Goal: Transaction & Acquisition: Purchase product/service

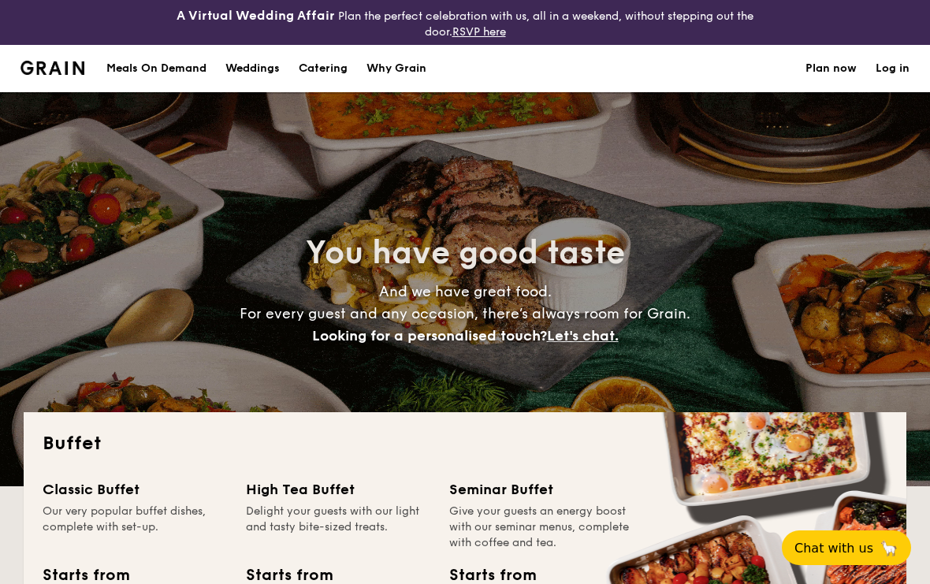
select select
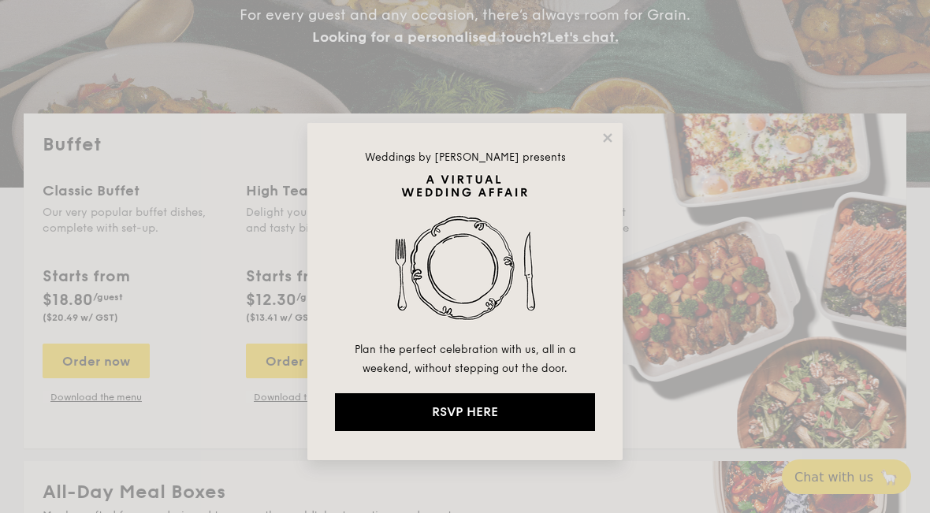
click at [600, 123] on div "Weddings by Grain presents Plan the perfect celebration with us, all in a weeke…" at bounding box center [464, 291] width 315 height 337
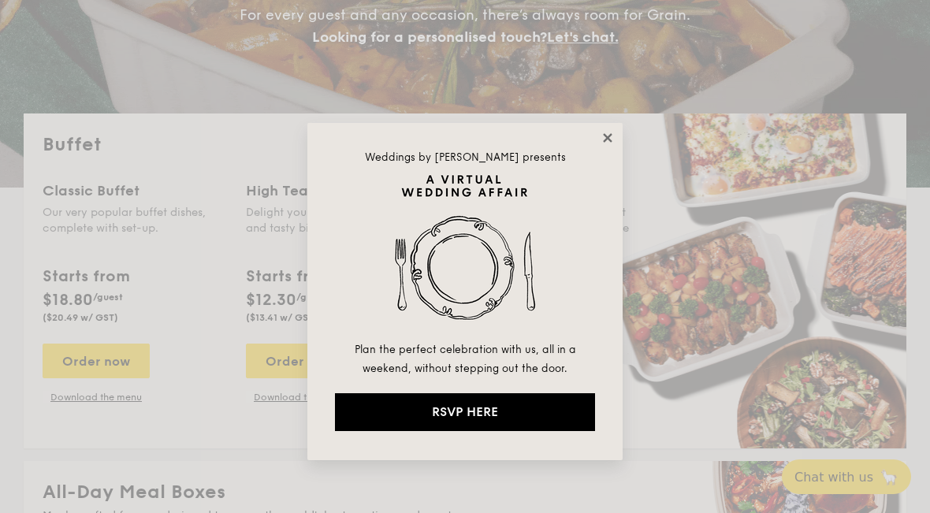
click at [607, 142] on icon at bounding box center [607, 138] width 14 height 14
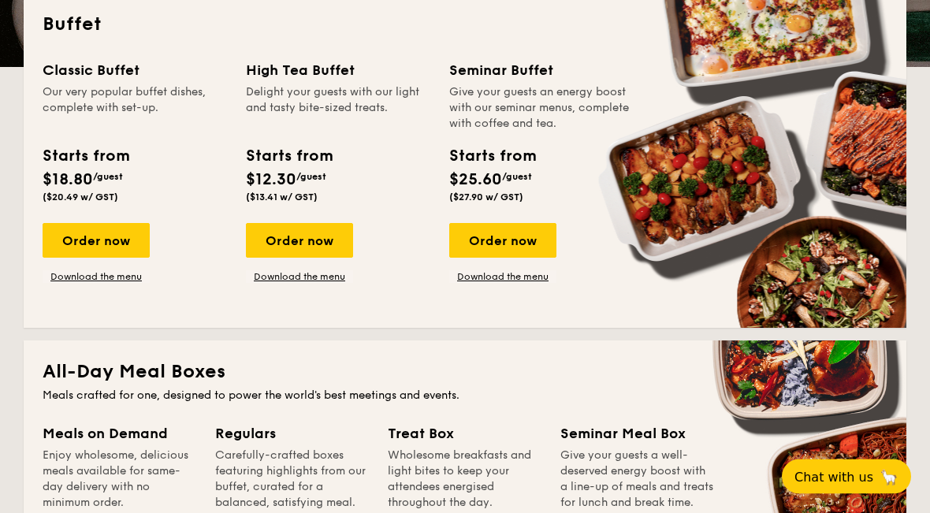
scroll to position [419, 0]
click at [63, 274] on link "Download the menu" at bounding box center [96, 276] width 107 height 13
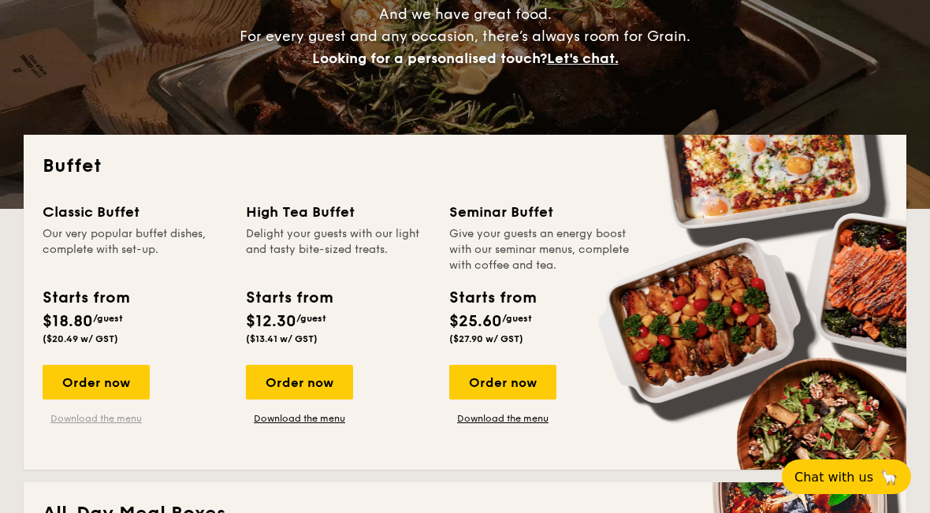
scroll to position [276, 0]
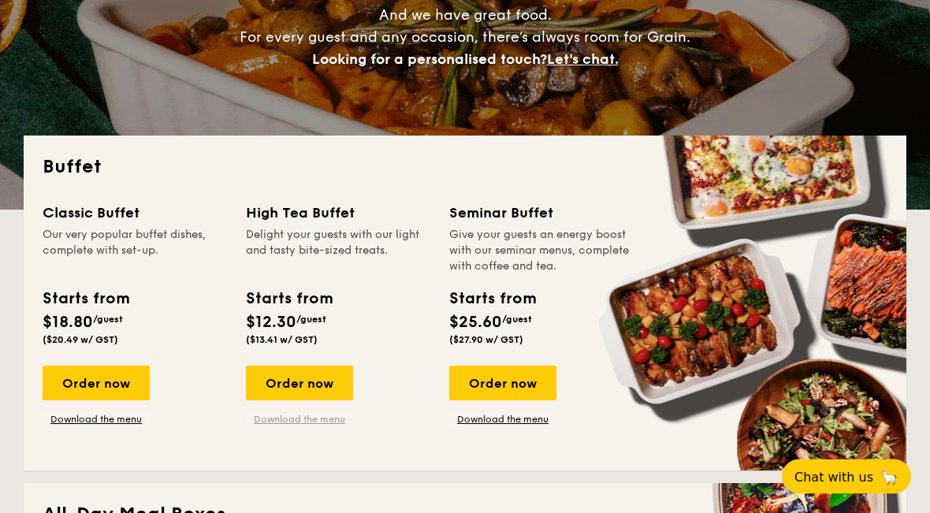
click at [287, 424] on link "Download the menu" at bounding box center [299, 420] width 107 height 13
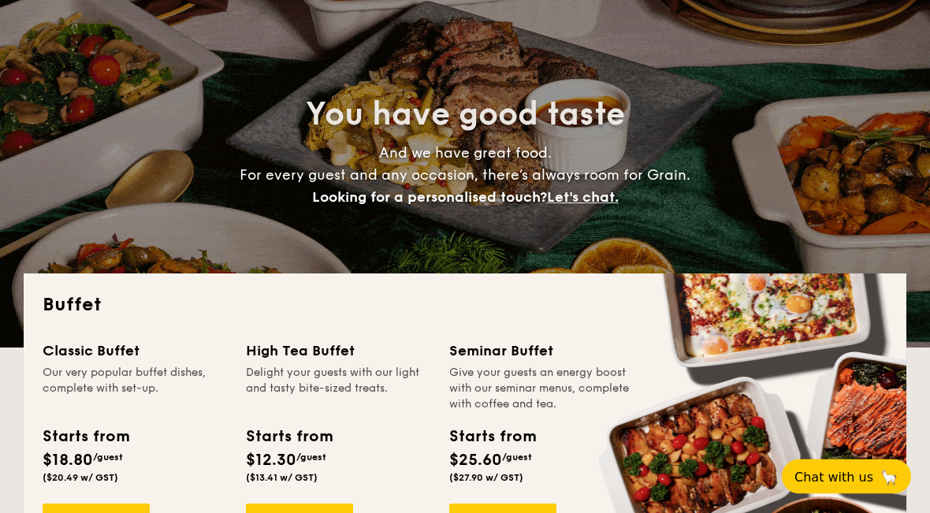
scroll to position [0, 0]
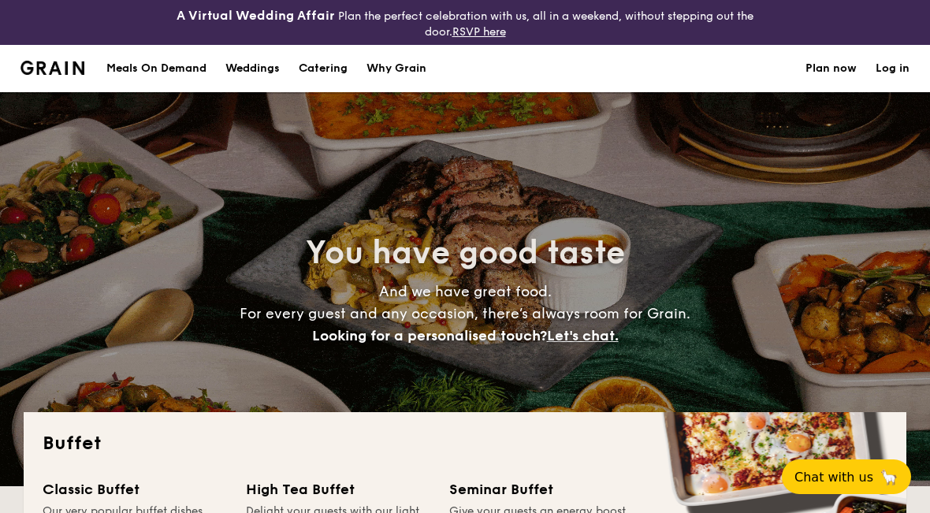
click at [312, 67] on h1 "Catering" at bounding box center [323, 68] width 49 height 47
click at [140, 69] on div "Meals On Demand" at bounding box center [156, 68] width 100 height 47
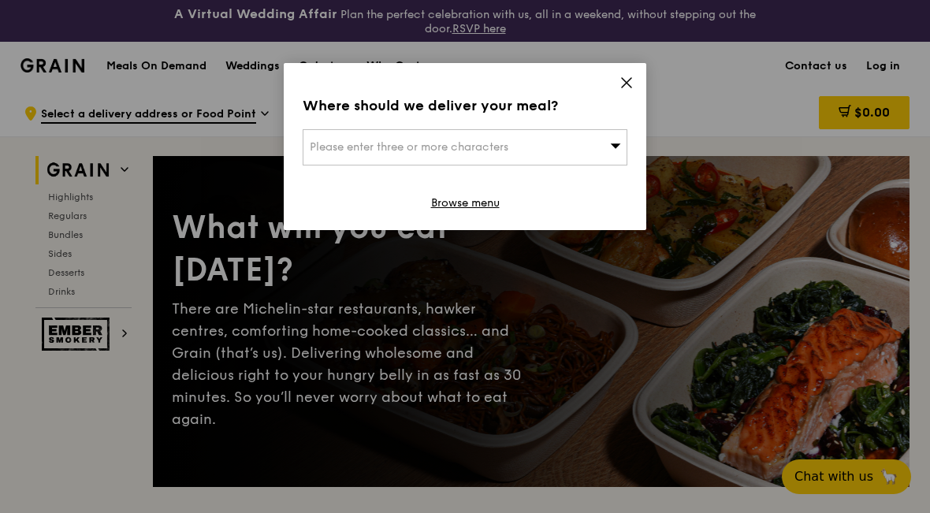
click at [632, 80] on icon at bounding box center [626, 83] width 14 height 14
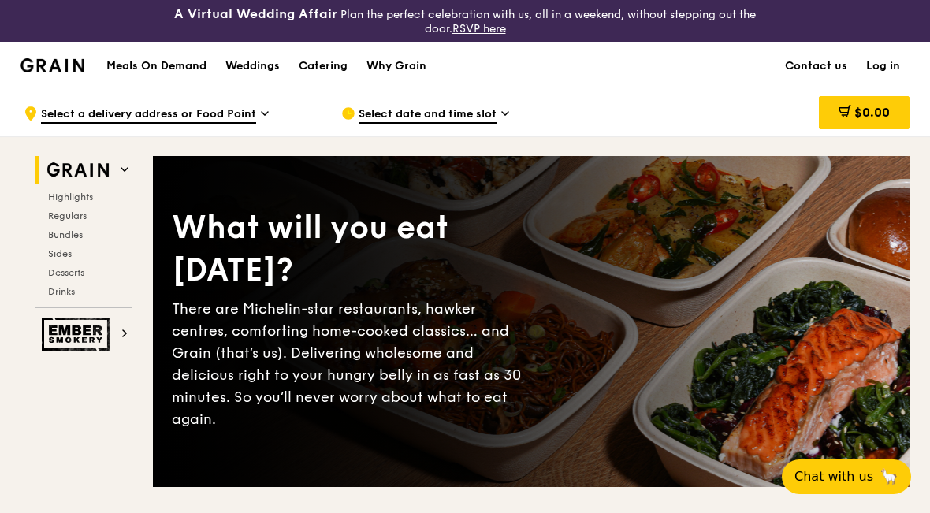
click at [336, 64] on div "Catering" at bounding box center [323, 66] width 49 height 47
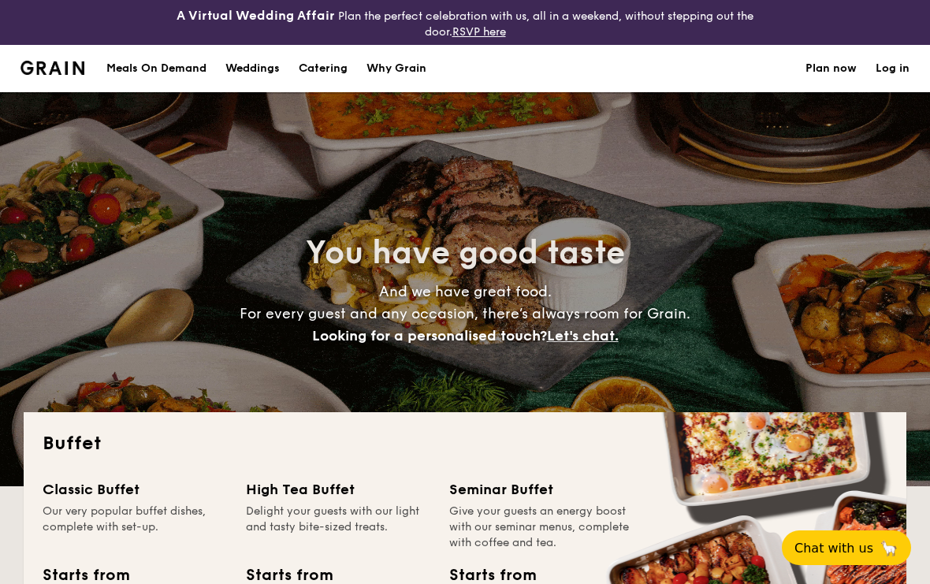
select select
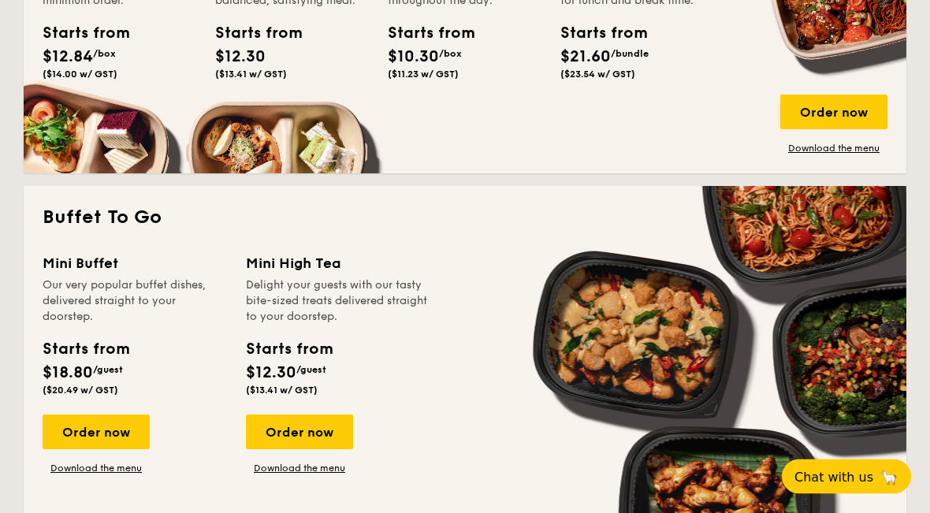
scroll to position [1033, 0]
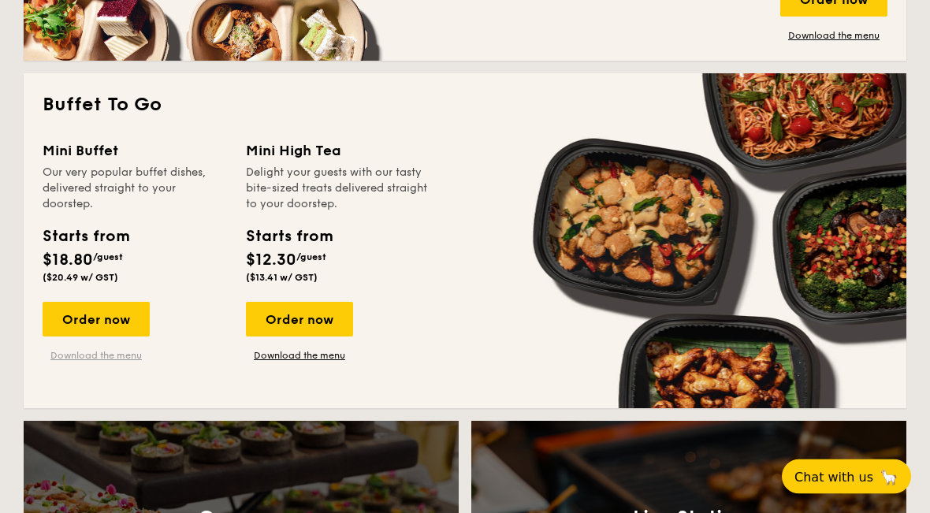
click at [84, 361] on link "Download the menu" at bounding box center [96, 356] width 107 height 13
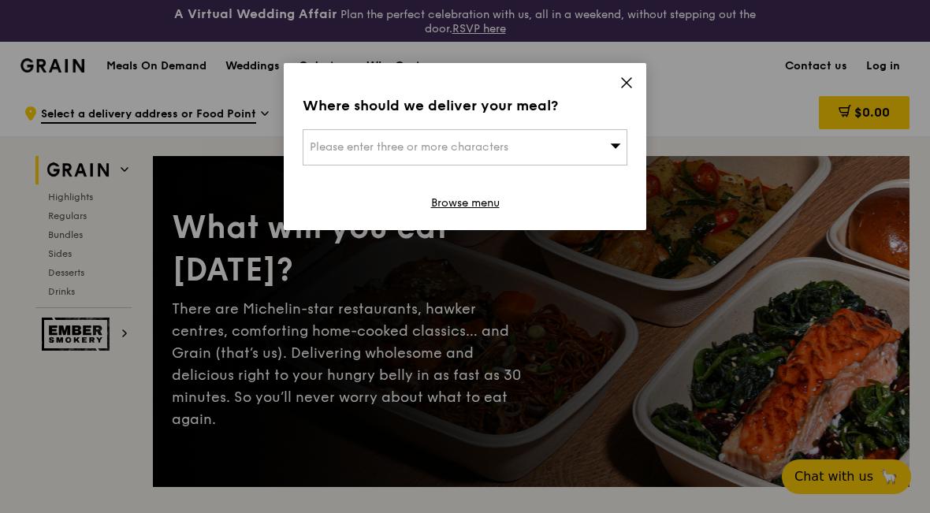
click at [629, 25] on div "A Virtual Wedding Affair Plan the perfect celebration with us, all in a weekend…" at bounding box center [465, 20] width 620 height 29
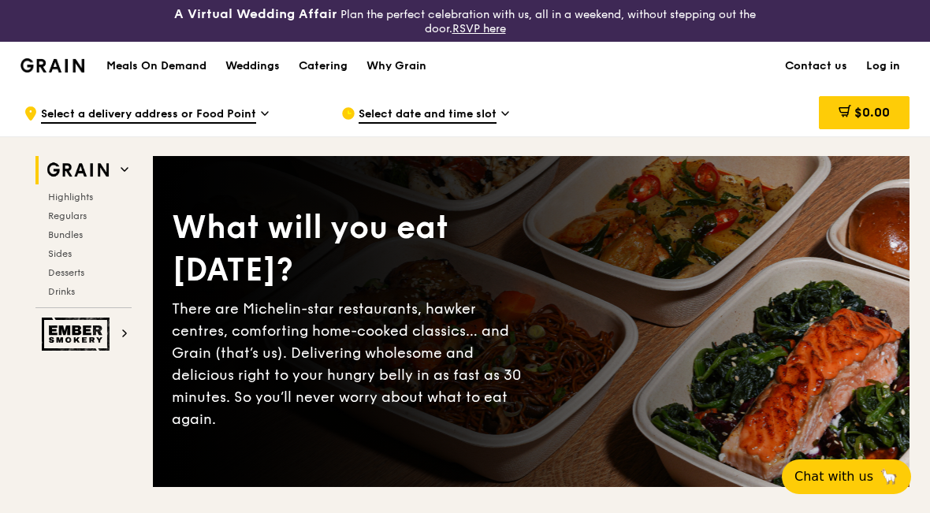
click at [328, 65] on div "Catering" at bounding box center [323, 66] width 49 height 47
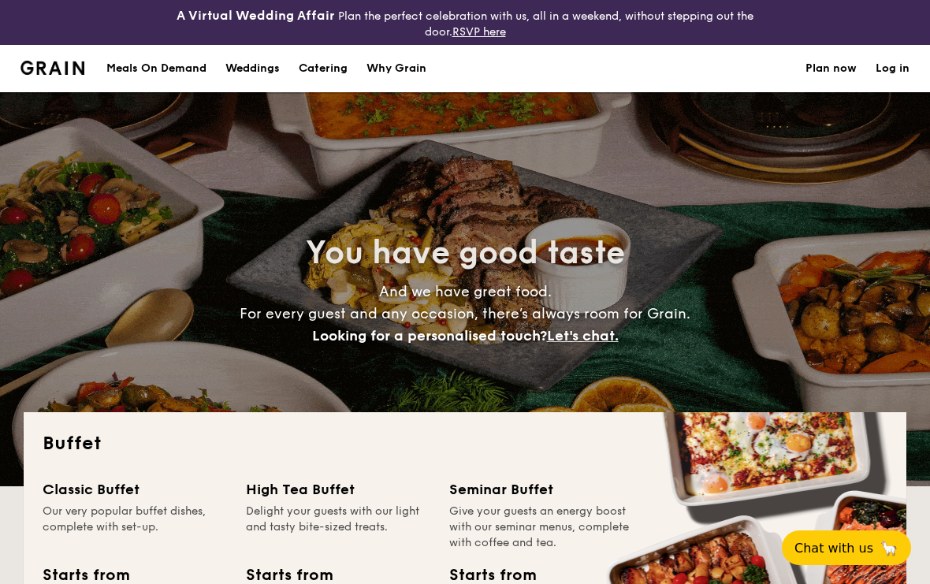
select select
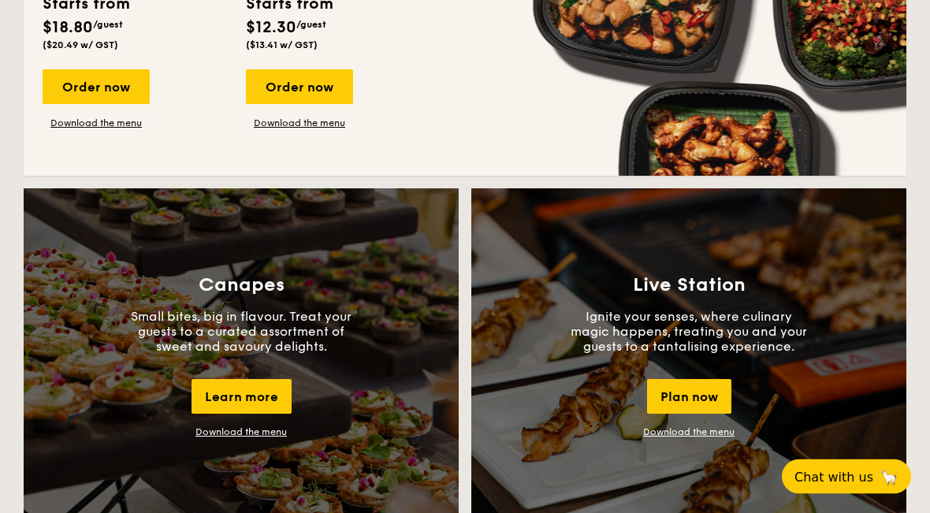
scroll to position [1301, 0]
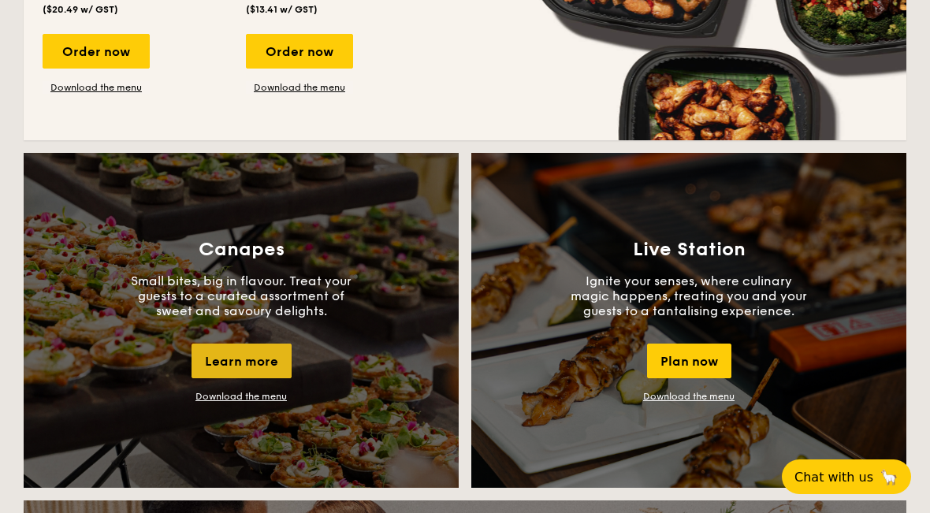
click at [207, 372] on div "Learn more" at bounding box center [241, 360] width 100 height 35
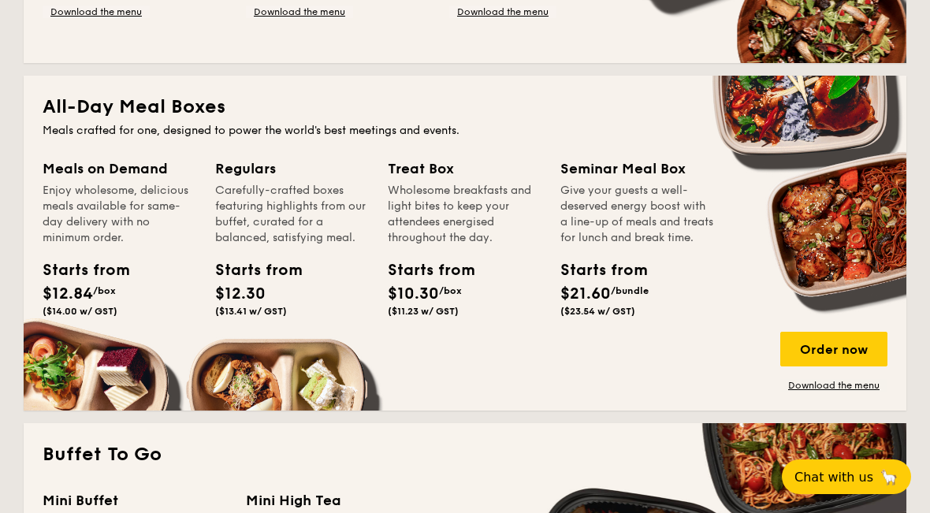
scroll to position [353, 0]
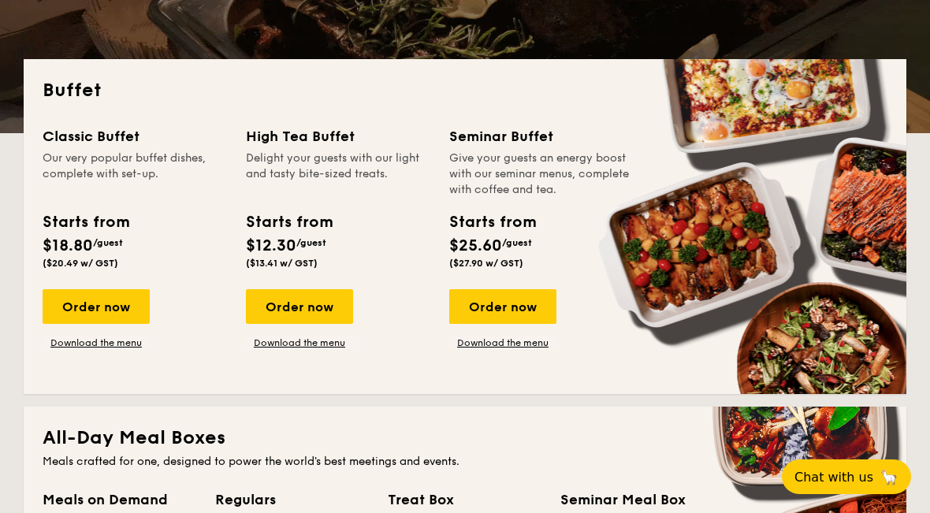
click at [50, 236] on span "$18.80" at bounding box center [68, 245] width 50 height 19
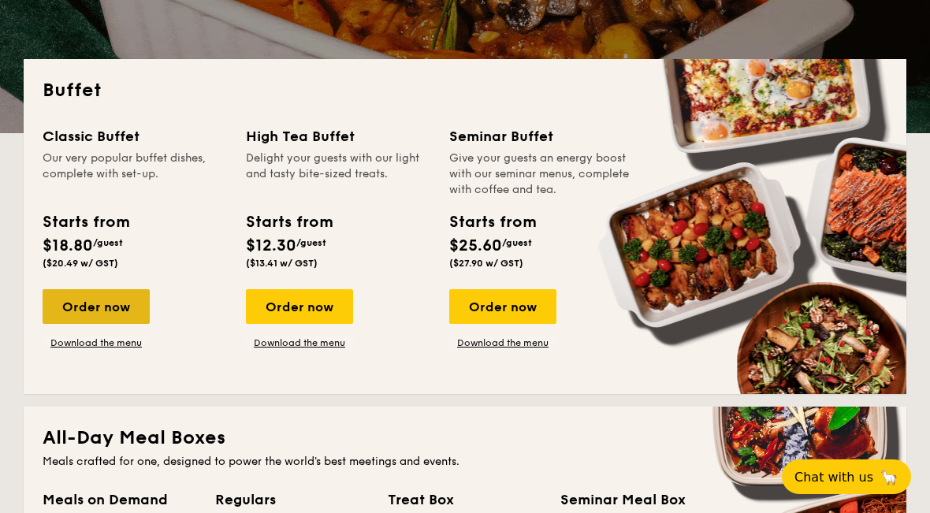
click at [73, 312] on div "Order now" at bounding box center [96, 306] width 107 height 35
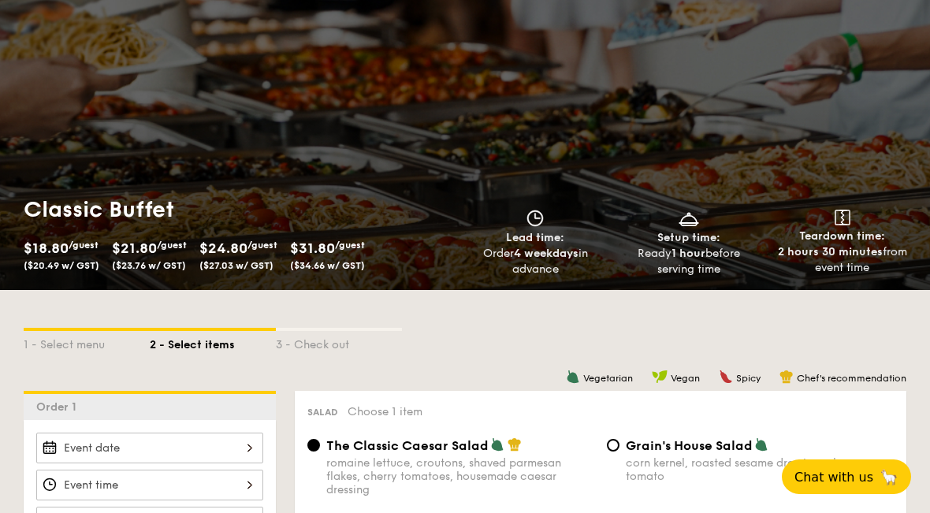
scroll to position [242, 0]
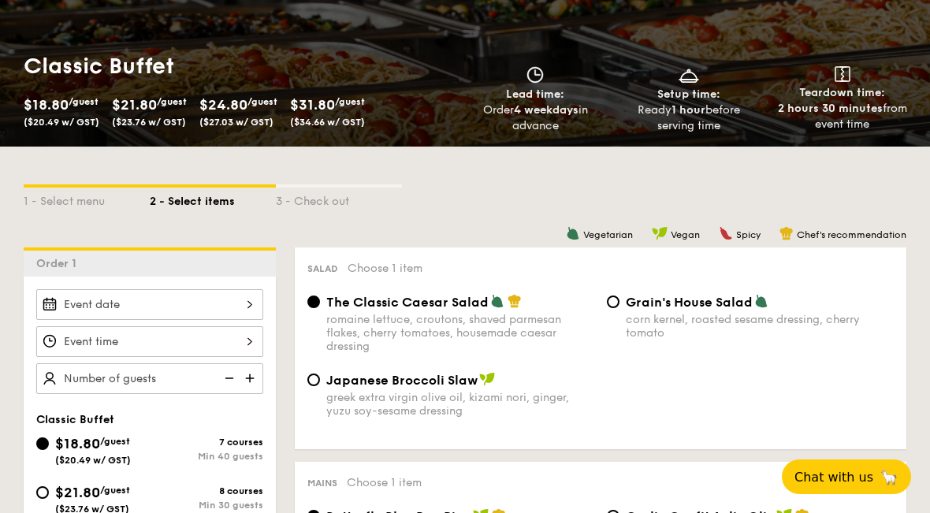
click at [73, 310] on div at bounding box center [149, 304] width 227 height 31
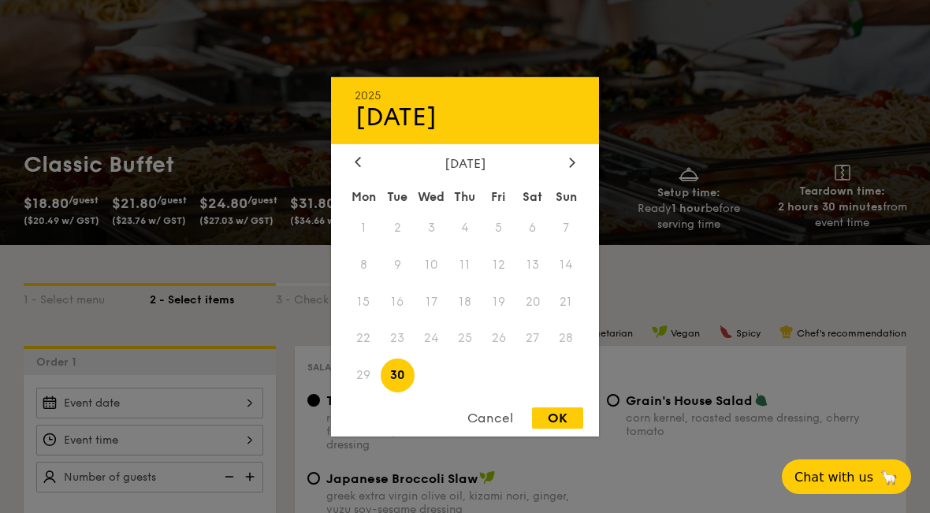
scroll to position [142, 0]
click at [545, 429] on div "OK" at bounding box center [557, 417] width 51 height 21
type input "Sep 30, 2025"
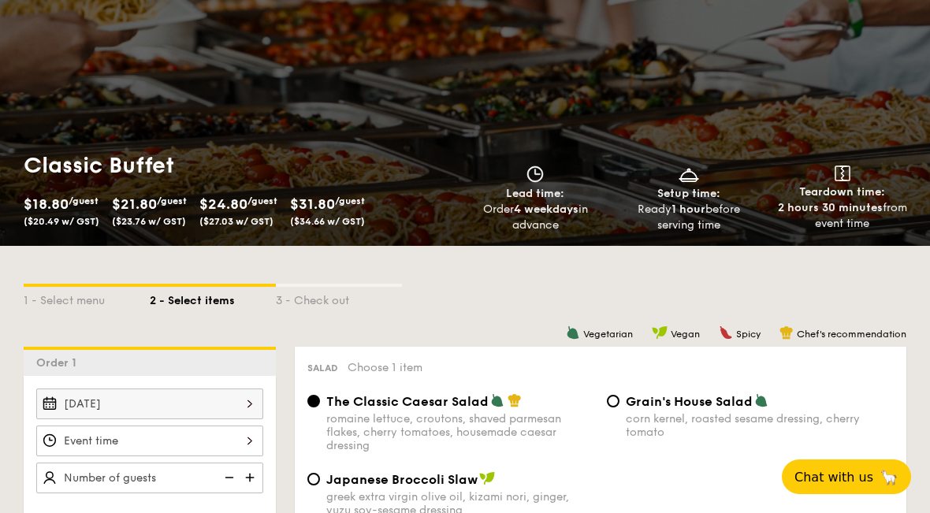
scroll to position [135, 0]
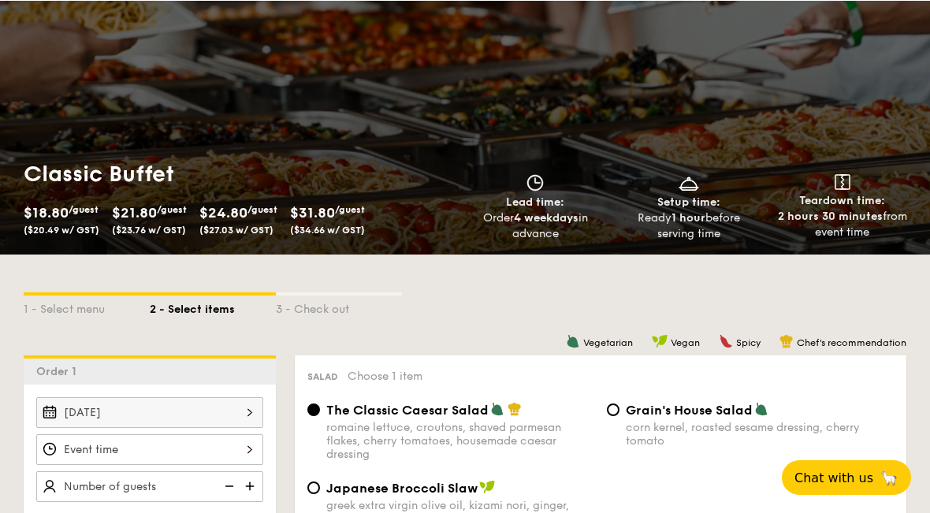
click at [61, 413] on div "Sep 30, 2025" at bounding box center [149, 411] width 227 height 31
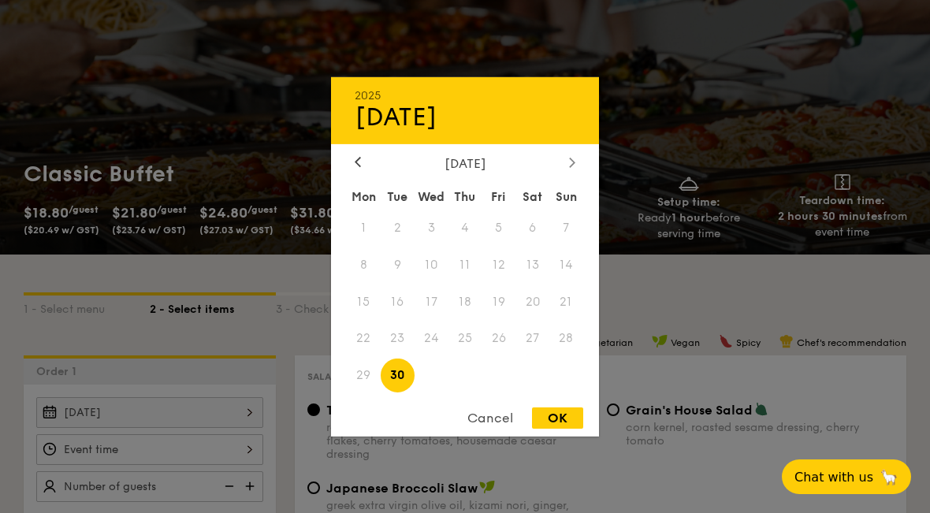
click at [566, 170] on div at bounding box center [572, 162] width 14 height 15
click at [341, 232] on div "Mon Tue Wed Thu Fri Sat Sun 1 2 3 4 5 6 7 8 9 10 11 12 13 14 15 16 17 18 19 20 …" at bounding box center [465, 288] width 268 height 213
click at [28, 213] on div at bounding box center [465, 256] width 930 height 513
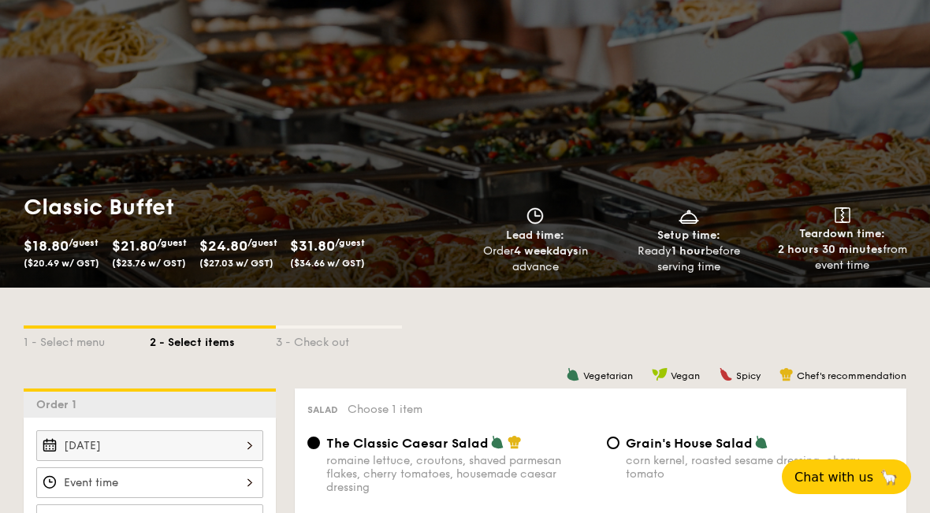
scroll to position [0, 0]
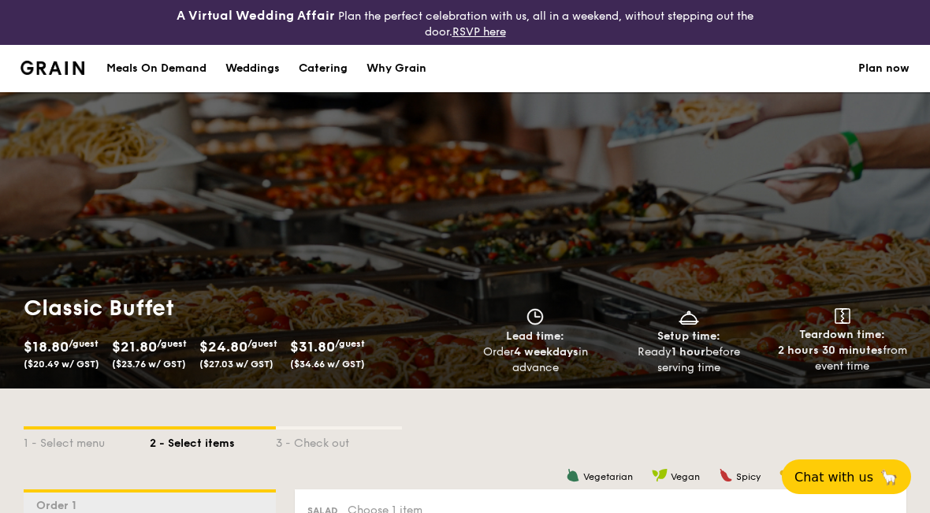
select select
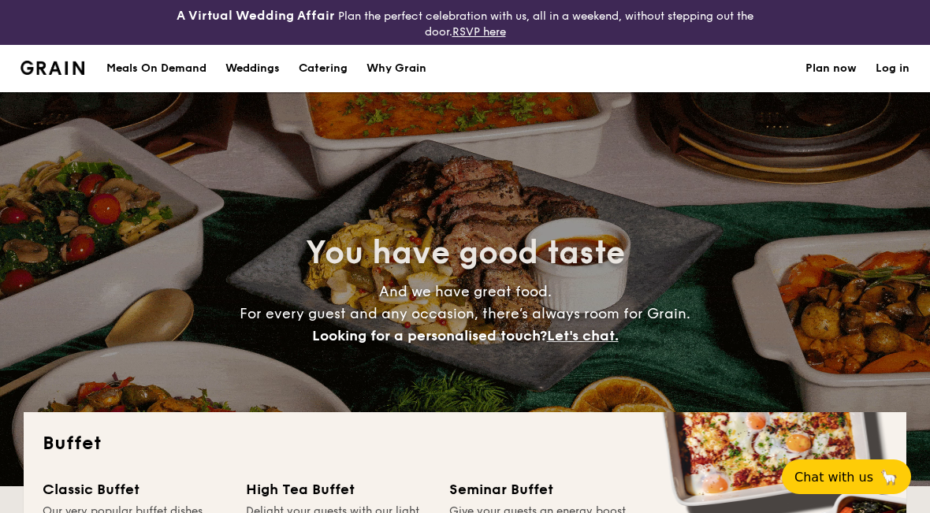
scroll to position [353, 0]
